Goal: Task Accomplishment & Management: Use online tool/utility

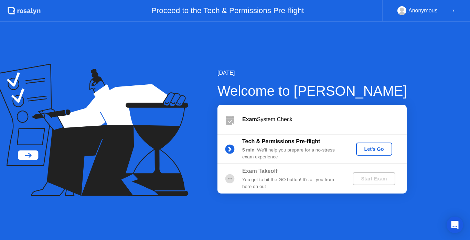
click at [381, 154] on button "Let's Go" at bounding box center [374, 149] width 36 height 13
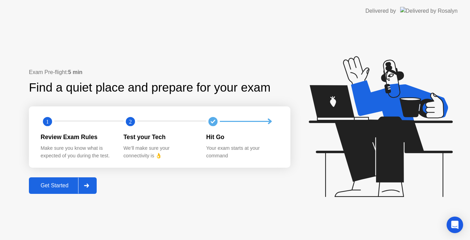
click at [60, 185] on div "Get Started" at bounding box center [54, 185] width 47 height 6
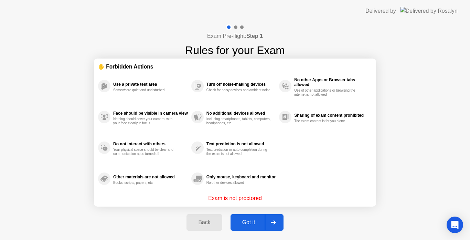
click at [249, 222] on div "Got it" at bounding box center [249, 222] width 32 height 6
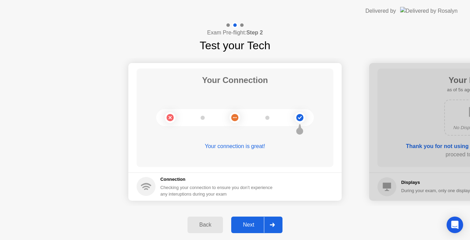
click at [274, 226] on icon at bounding box center [272, 225] width 5 height 4
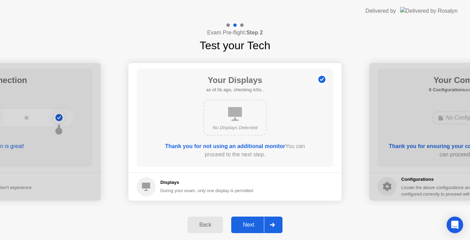
click at [274, 226] on icon at bounding box center [272, 225] width 5 height 4
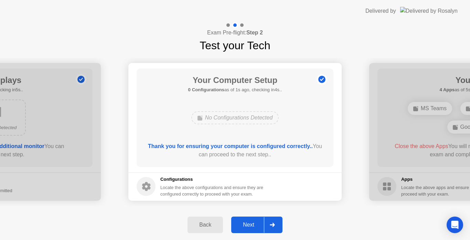
click at [274, 226] on icon at bounding box center [272, 225] width 5 height 4
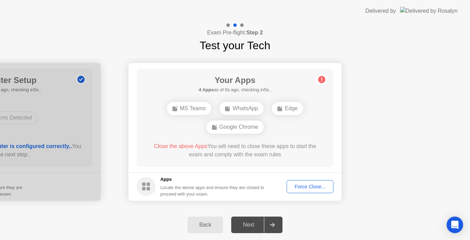
click at [303, 185] on div "Force Close..." at bounding box center [310, 187] width 42 height 6
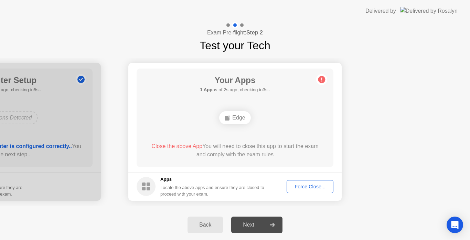
click at [299, 189] on div "Force Close..." at bounding box center [310, 187] width 42 height 6
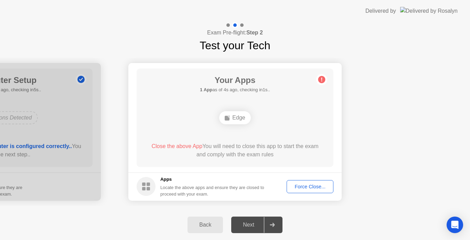
click at [254, 157] on div "Close the above App You will need to close this app to start the exam and compl…" at bounding box center [235, 150] width 177 height 17
click at [312, 189] on div "Force Close..." at bounding box center [310, 187] width 42 height 6
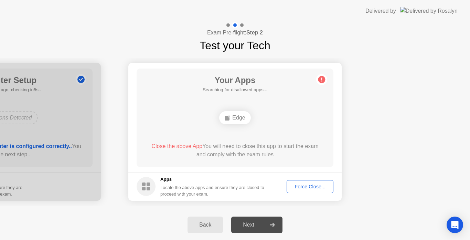
click at [307, 184] on div "Force Close..." at bounding box center [310, 187] width 42 height 6
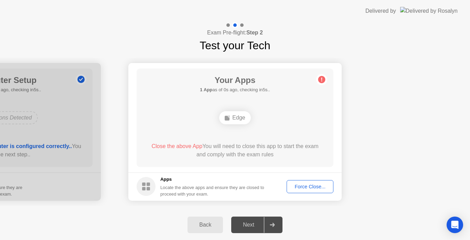
click at [203, 229] on button "Back" at bounding box center [205, 225] width 35 height 17
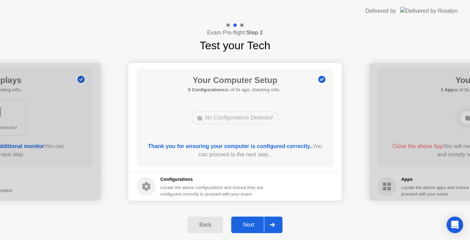
click at [272, 228] on div at bounding box center [272, 225] width 17 height 16
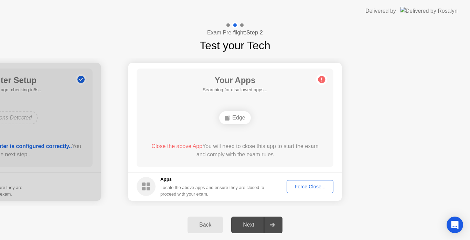
click at [308, 189] on div "Force Close..." at bounding box center [310, 187] width 42 height 6
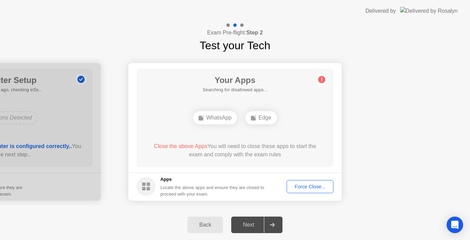
click at [315, 188] on div "Force Close..." at bounding box center [310, 187] width 42 height 6
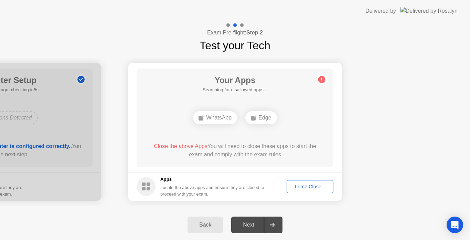
click at [314, 184] on div "Force Close..." at bounding box center [310, 187] width 42 height 6
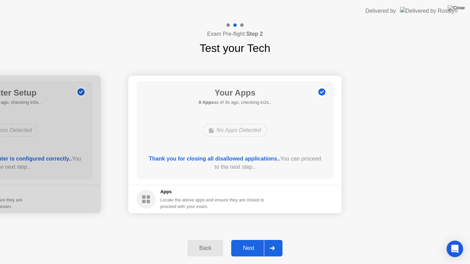
click at [257, 240] on div "Next" at bounding box center [248, 248] width 31 height 6
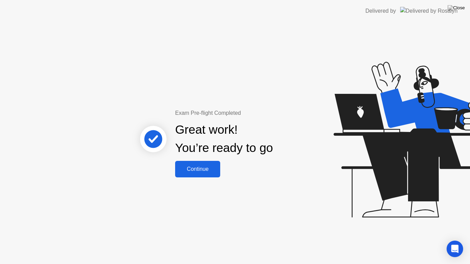
click at [208, 166] on div "Continue" at bounding box center [197, 169] width 41 height 6
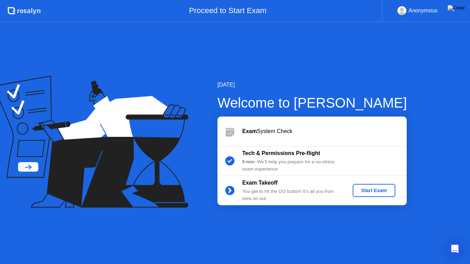
click at [367, 191] on div "Start Exam" at bounding box center [374, 191] width 37 height 6
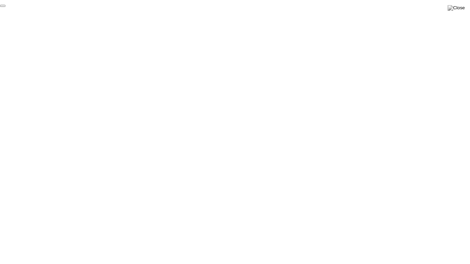
click at [6, 7] on button "End Proctoring Session" at bounding box center [3, 6] width 6 height 2
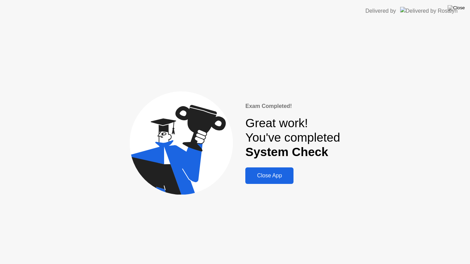
click at [275, 173] on div "Close App" at bounding box center [269, 176] width 44 height 6
